Goal: Task Accomplishment & Management: Manage account settings

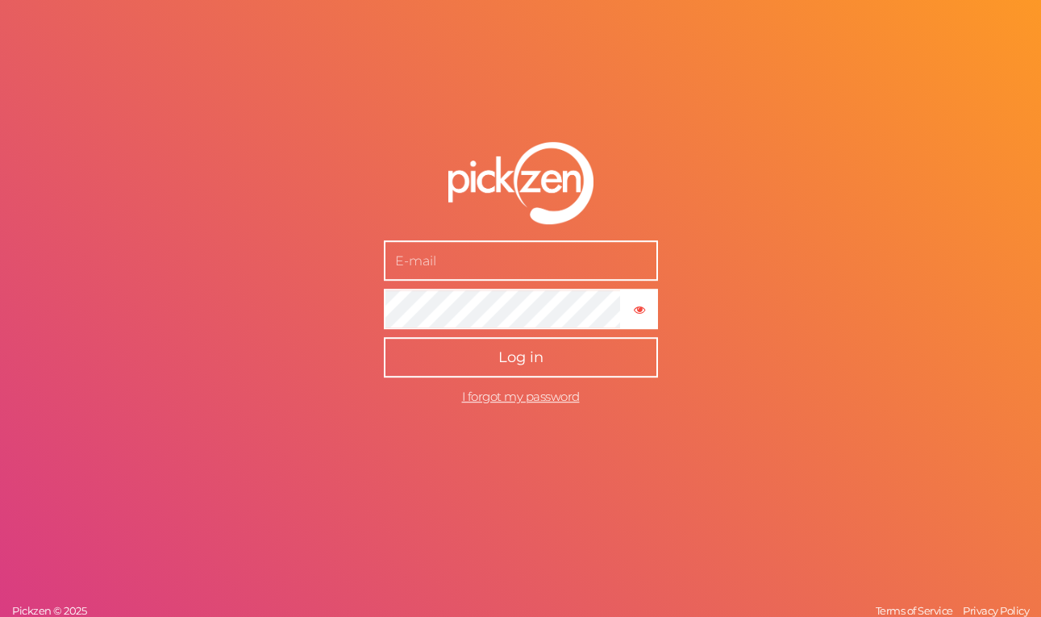
type input "[EMAIL_ADDRESS][DOMAIN_NAME]"
click at [471, 349] on button "Log in" at bounding box center [521, 357] width 274 height 40
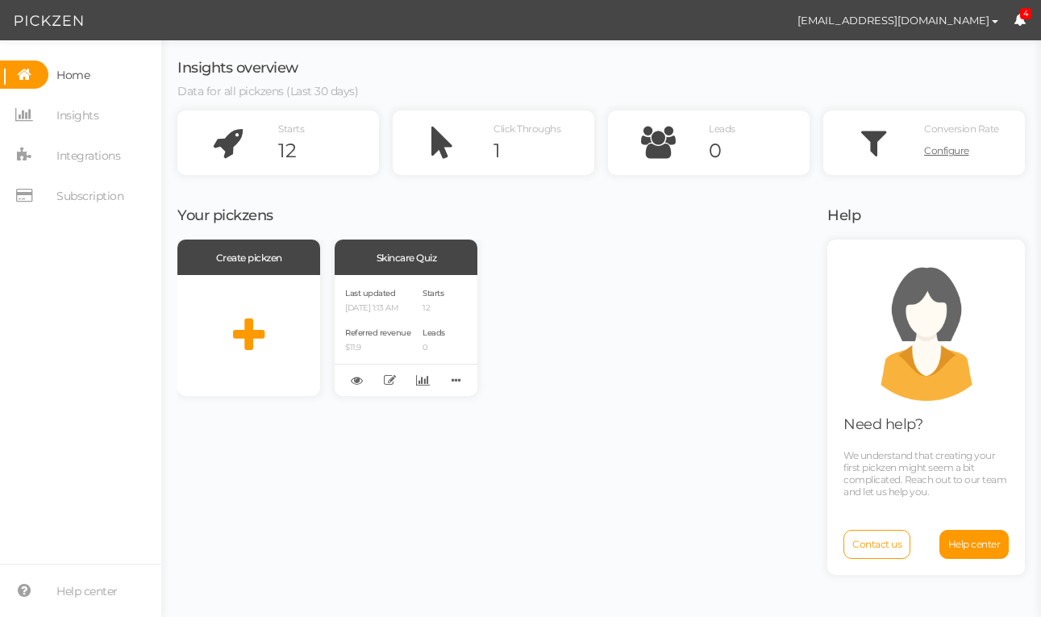
click at [705, 325] on div "Create pickzen Skincare Quiz Last updated [DATE] 1:13 AM Referred revenue $11.9…" at bounding box center [492, 318] width 630 height 156
click at [416, 379] on icon at bounding box center [423, 380] width 14 height 12
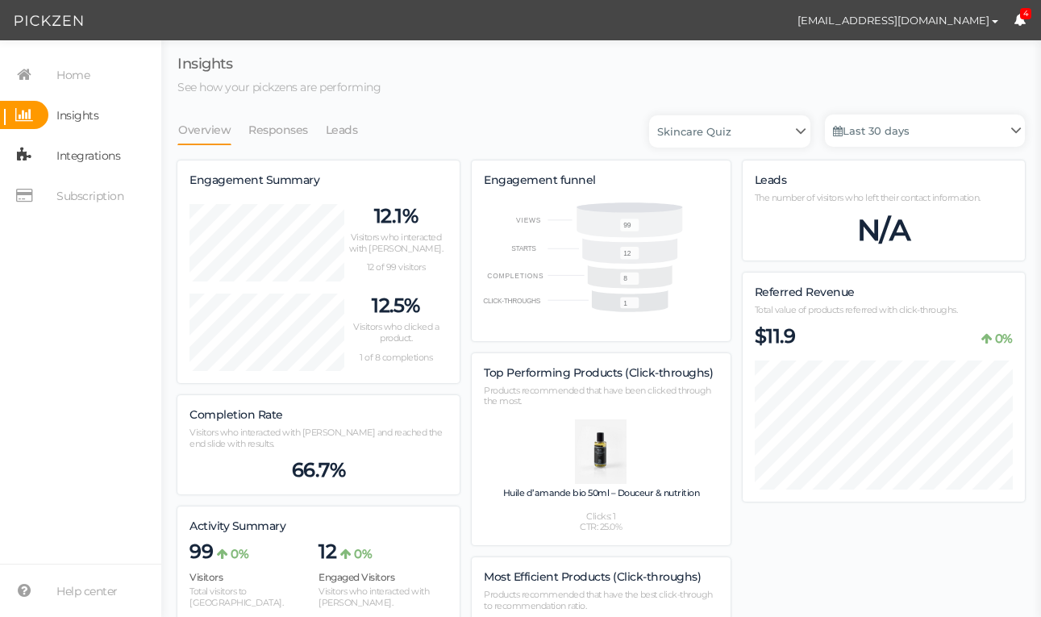
click at [72, 158] on span "Integrations" at bounding box center [88, 156] width 64 height 26
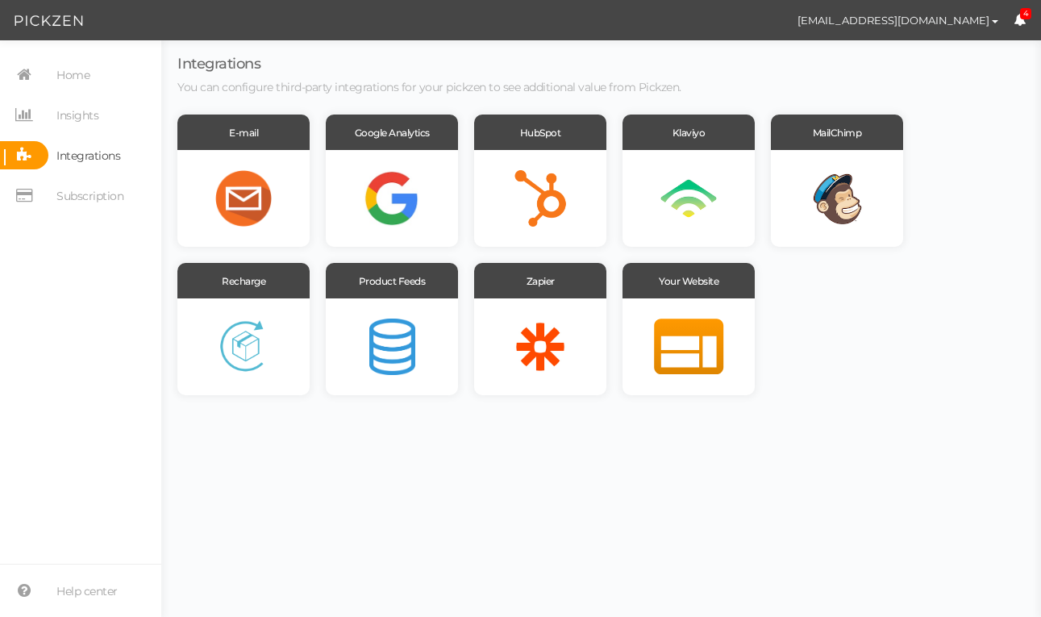
click at [1024, 27] on link "4" at bounding box center [1020, 20] width 12 height 15
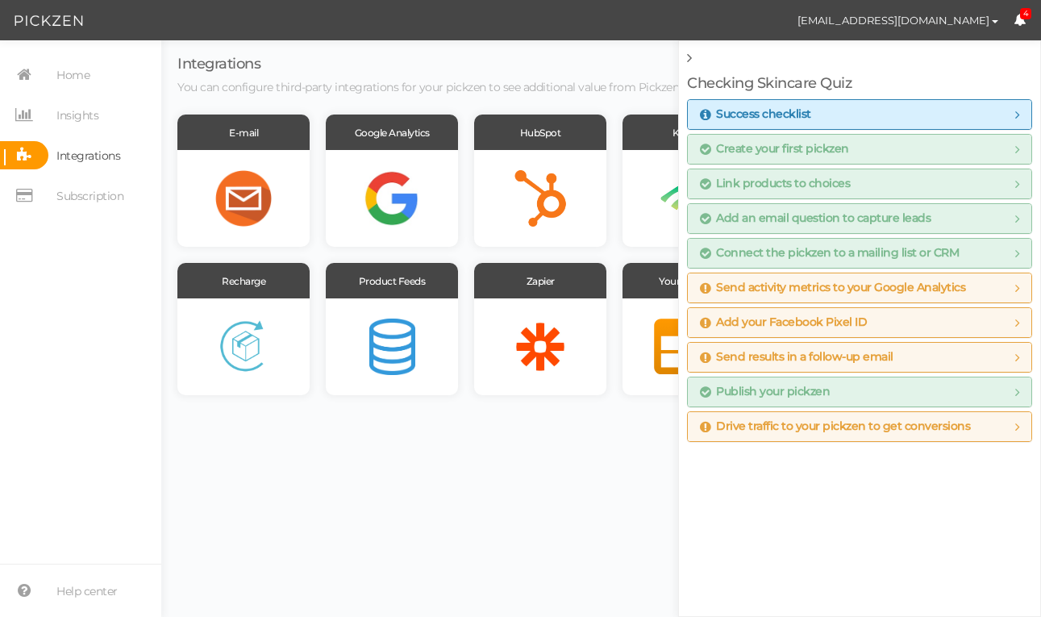
click at [791, 326] on span "Add your Facebook Pixel ID" at bounding box center [783, 322] width 167 height 13
